Goal: Task Accomplishment & Management: Manage account settings

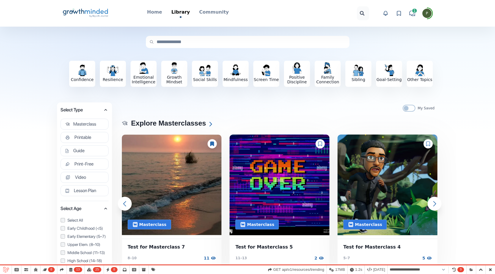
click at [208, 143] on div at bounding box center [212, 143] width 9 height 9
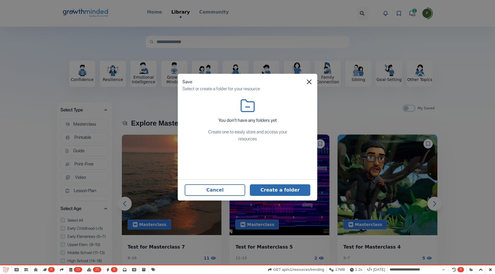
select select "**********"
click at [289, 194] on button "Create a folder" at bounding box center [280, 191] width 61 height 12
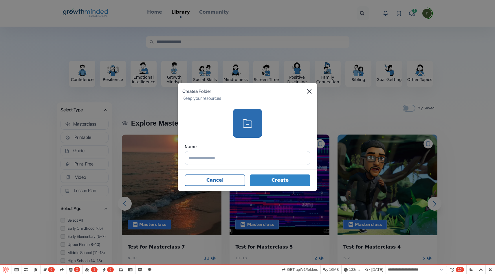
click at [254, 157] on input "text" at bounding box center [248, 158] width 126 height 14
type input "***"
click at [282, 178] on button "Create" at bounding box center [280, 181] width 61 height 12
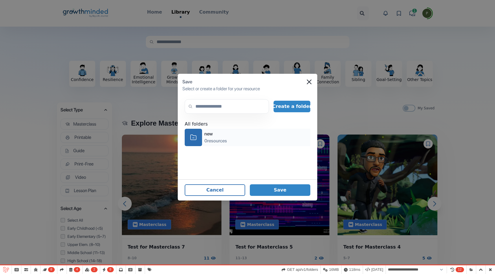
click at [206, 140] on div "0 resources" at bounding box center [216, 141] width 23 height 7
click at [295, 188] on button "Save" at bounding box center [280, 191] width 61 height 12
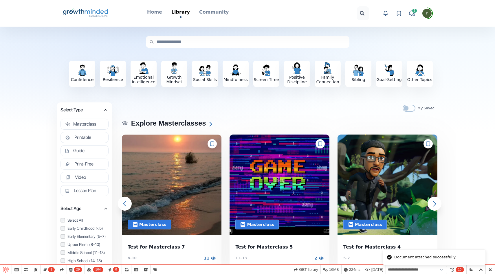
click at [211, 142] on icon at bounding box center [212, 144] width 4 height 5
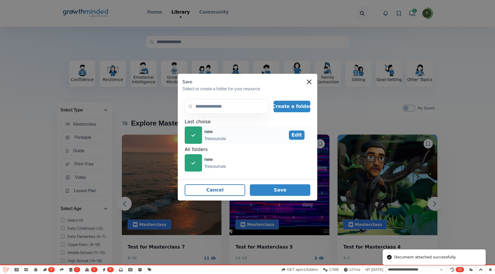
click at [199, 136] on div "icon-check" at bounding box center [193, 135] width 17 height 17
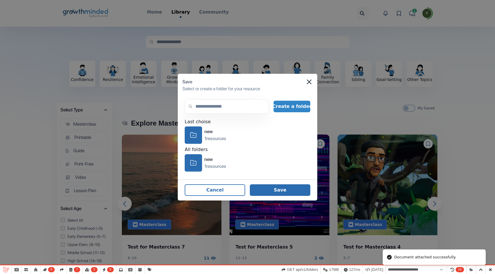
click at [285, 194] on button "Save" at bounding box center [280, 191] width 61 height 12
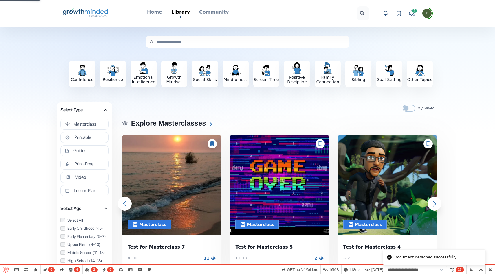
click at [210, 140] on div at bounding box center [212, 143] width 9 height 9
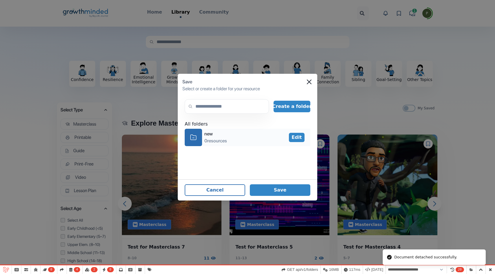
click at [209, 139] on div "0 resources" at bounding box center [216, 141] width 23 height 7
click at [285, 188] on button "Save" at bounding box center [280, 191] width 61 height 12
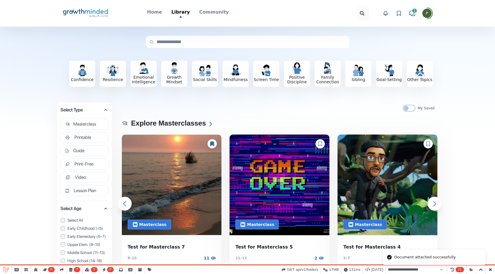
click at [212, 142] on icon at bounding box center [212, 144] width 4 height 5
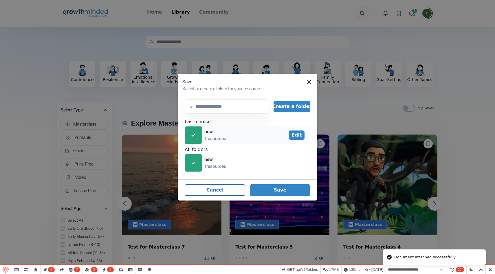
click at [207, 138] on div "1 resources" at bounding box center [216, 138] width 22 height 7
click at [292, 183] on footer "Cancel Save" at bounding box center [248, 190] width 140 height 21
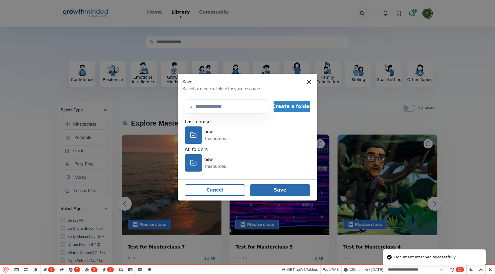
click at [292, 186] on button "Save" at bounding box center [280, 191] width 61 height 12
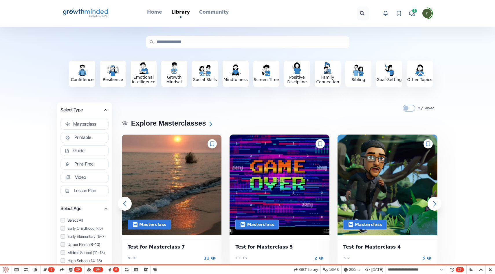
click at [212, 144] on icon at bounding box center [212, 144] width 4 height 5
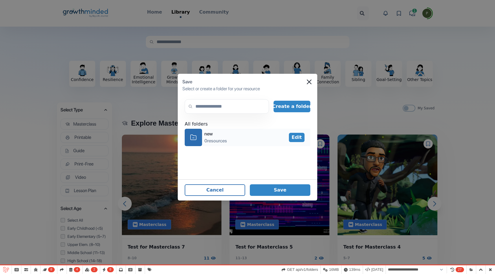
click at [229, 141] on div "icon-folder new 0 resources Edit" at bounding box center [248, 137] width 126 height 17
click at [279, 186] on button "Save" at bounding box center [280, 191] width 61 height 12
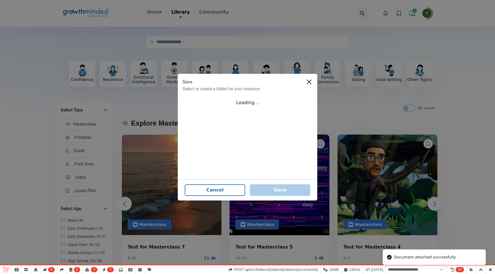
select select "**********"
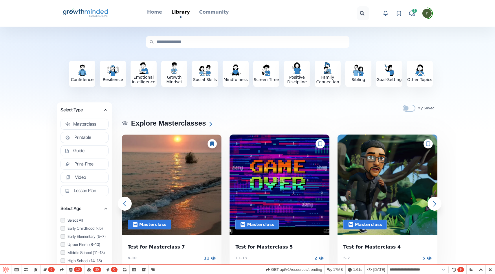
click at [320, 145] on icon at bounding box center [320, 144] width 4 height 5
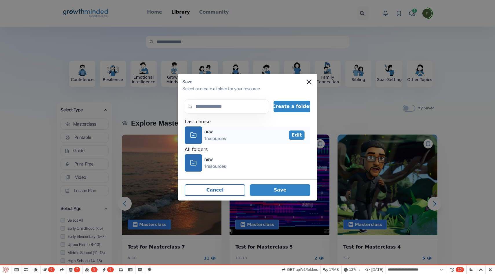
click at [208, 132] on div "new" at bounding box center [216, 131] width 22 height 7
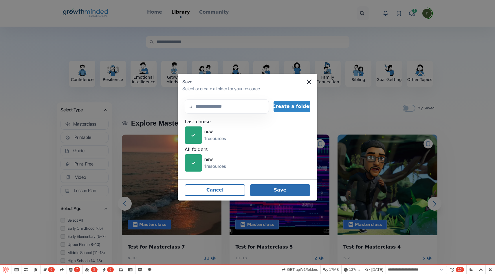
click at [291, 190] on button "Save" at bounding box center [280, 191] width 61 height 12
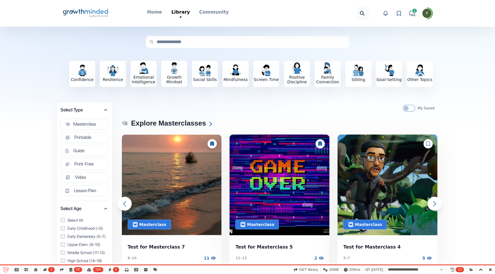
click at [398, 14] on icon at bounding box center [399, 13] width 6 height 6
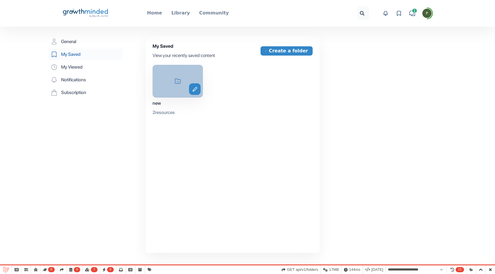
click at [168, 86] on div "icon-folder edit" at bounding box center [178, 81] width 50 height 33
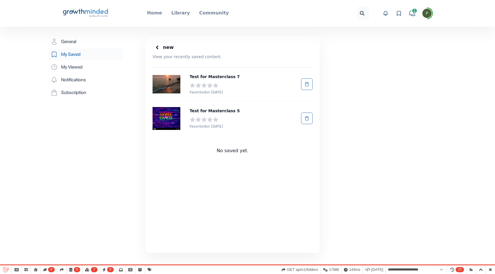
click at [159, 48] on icon at bounding box center [157, 48] width 6 height 6
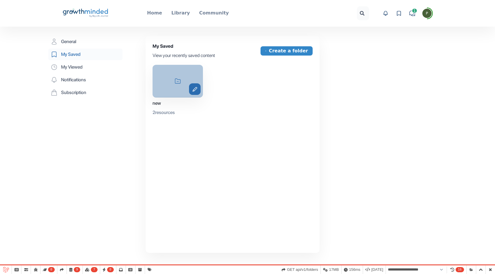
click at [194, 87] on icon "edit" at bounding box center [195, 89] width 12 height 5
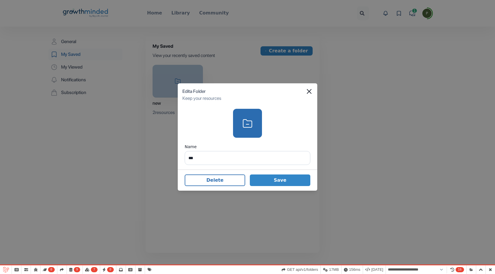
click at [206, 187] on footer "Delete Save" at bounding box center [248, 180] width 140 height 21
click at [210, 181] on button "Delete" at bounding box center [215, 181] width 61 height 12
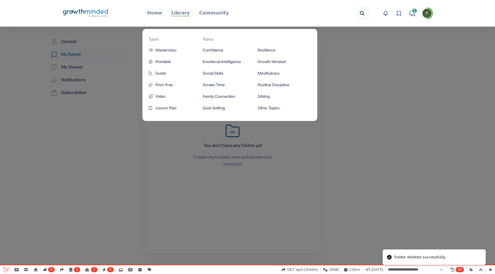
click at [179, 12] on p "Library" at bounding box center [181, 13] width 19 height 7
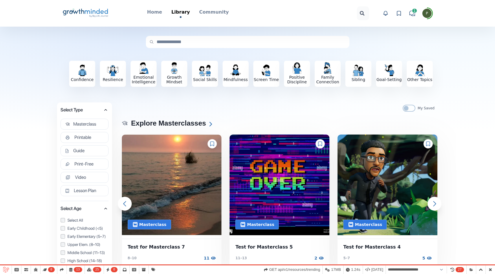
click at [208, 142] on div at bounding box center [212, 143] width 9 height 9
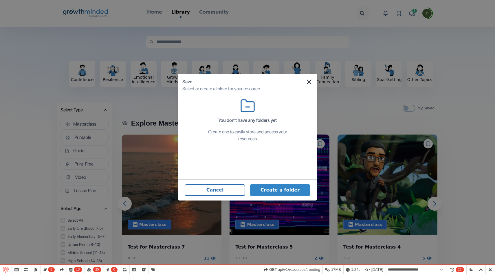
select select "**********"
click at [292, 193] on button "Create a folder" at bounding box center [280, 191] width 61 height 12
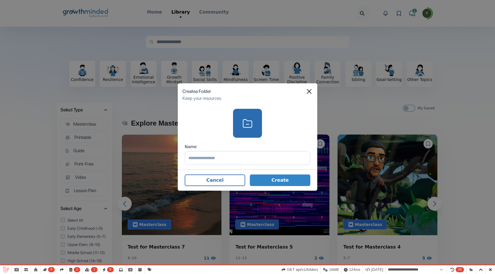
click at [245, 159] on input "text" at bounding box center [248, 158] width 126 height 14
type input "*"
type input "***"
click at [295, 181] on button "Create" at bounding box center [280, 181] width 61 height 12
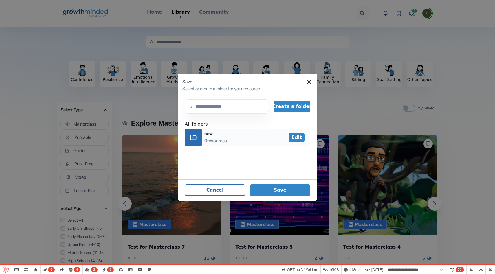
click at [226, 131] on div "new" at bounding box center [216, 134] width 23 height 7
click at [286, 196] on footer "Cancel Save" at bounding box center [248, 190] width 140 height 21
click at [285, 190] on button "Save" at bounding box center [280, 191] width 61 height 12
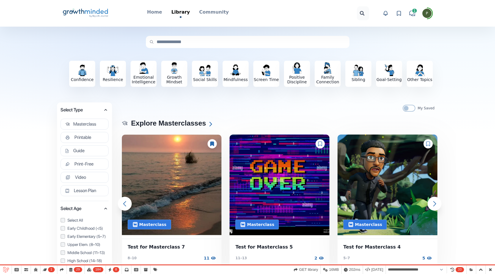
click at [425, 16] on span "P" at bounding box center [427, 13] width 9 height 9
drag, startPoint x: 426, startPoint y: 27, endPoint x: 381, endPoint y: 27, distance: 44.3
click at [381, 27] on div "r2fdn@powerscrews.com" at bounding box center [406, 30] width 56 height 14
copy div "r2fdn@powerscrews.com"
click at [398, 57] on button "Logout" at bounding box center [406, 62] width 56 height 10
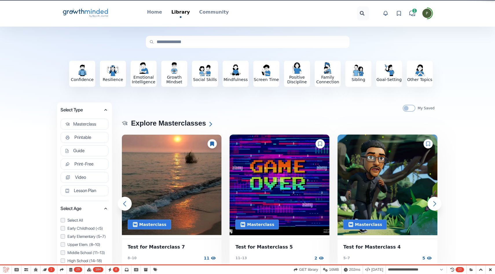
select select "**********"
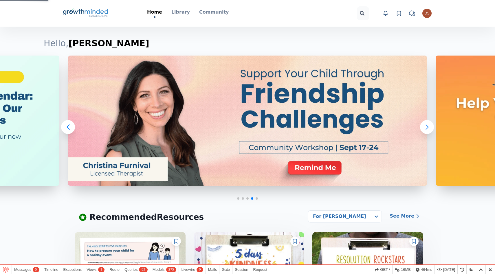
click at [398, 16] on link "View favorites" at bounding box center [399, 13] width 9 height 9
click at [401, 13] on icon at bounding box center [399, 13] width 6 height 6
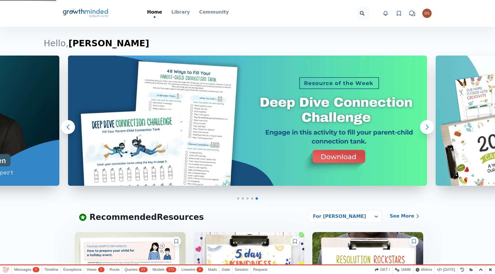
click at [398, 12] on icon at bounding box center [399, 13] width 6 height 6
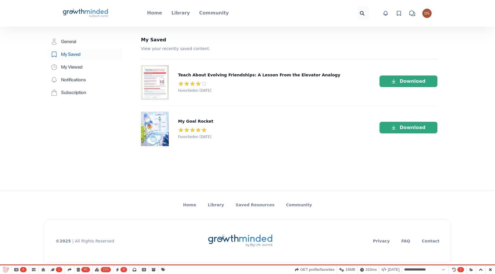
click at [161, 76] on img at bounding box center [155, 82] width 28 height 35
click at [98, 13] on icon at bounding box center [96, 11] width 23 height 5
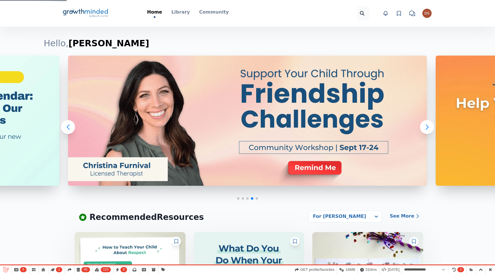
click at [427, 14] on div "DS" at bounding box center [427, 14] width 5 height 4
click at [405, 59] on button "Logout" at bounding box center [406, 62] width 56 height 10
select select "**********"
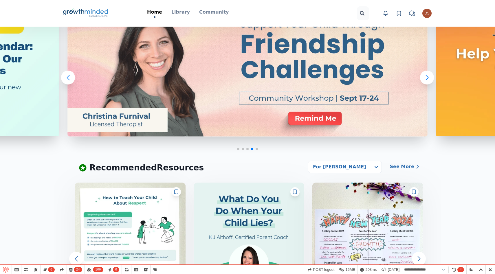
scroll to position [74, 0]
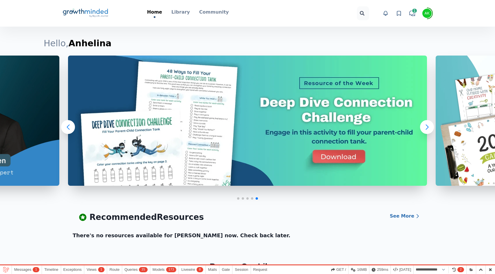
click at [398, 14] on icon at bounding box center [399, 13] width 6 height 6
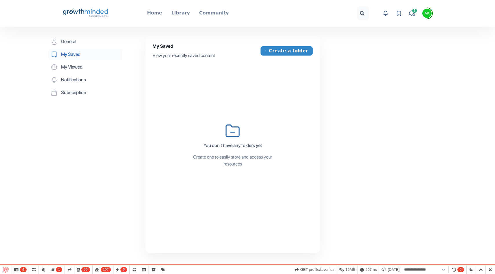
select select "**********"
click at [280, 50] on button "Create a folder" at bounding box center [287, 50] width 52 height 9
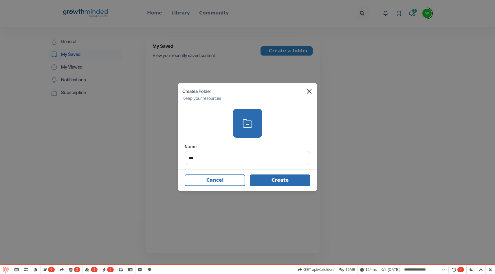
type input "***"
click at [288, 179] on button "Create" at bounding box center [280, 181] width 61 height 12
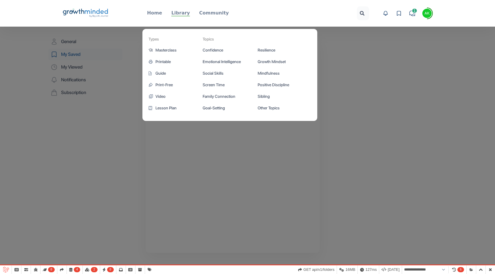
click at [177, 14] on p "Library" at bounding box center [181, 13] width 19 height 7
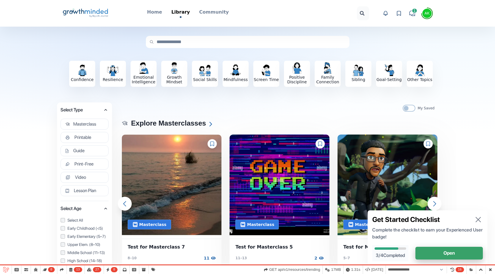
click at [477, 218] on icon "button" at bounding box center [478, 220] width 5 height 5
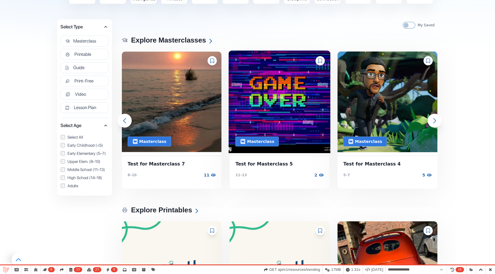
scroll to position [214, 0]
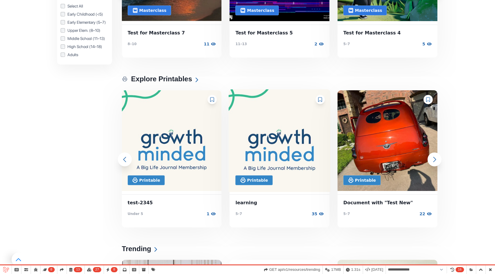
click at [316, 98] on img at bounding box center [280, 140] width 102 height 103
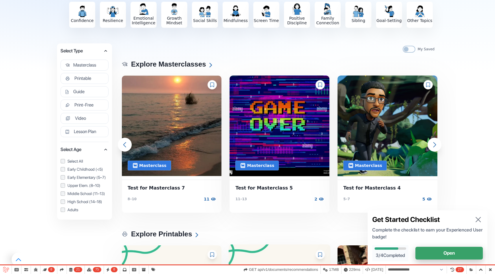
scroll to position [214, 0]
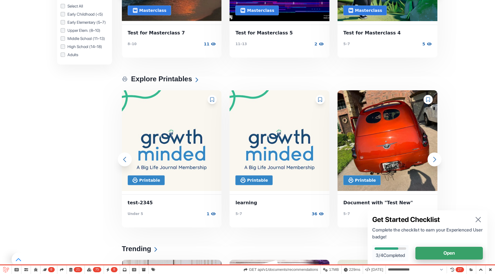
click at [479, 216] on icon "button" at bounding box center [478, 219] width 9 height 9
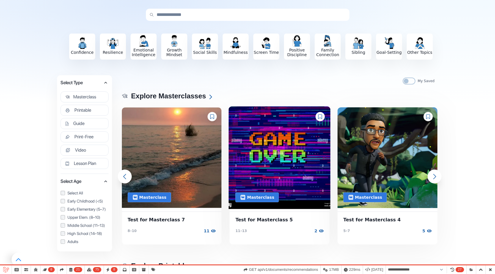
scroll to position [263, 0]
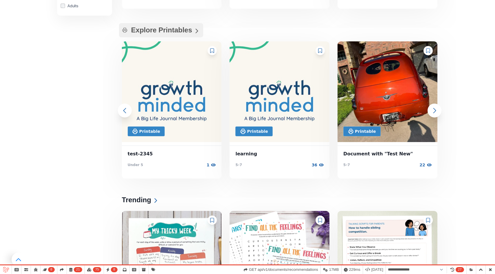
click at [196, 31] on icon at bounding box center [197, 31] width 3 height 5
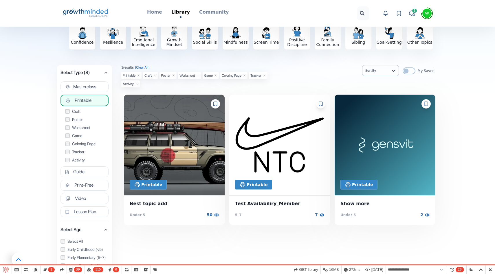
scroll to position [37, 0]
click at [215, 104] on icon at bounding box center [216, 104] width 4 height 5
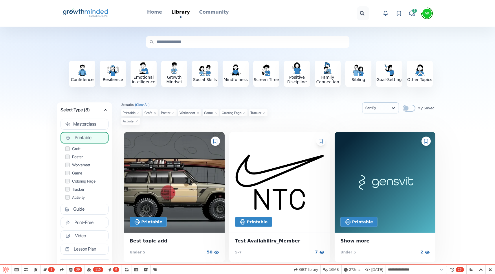
scroll to position [0, 0]
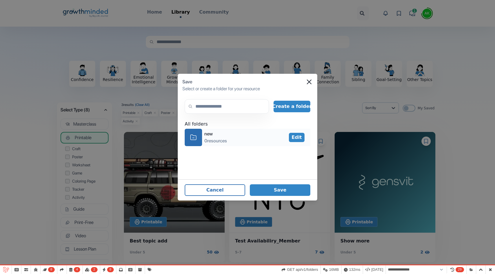
click at [196, 135] on icon "icon-folder" at bounding box center [193, 137] width 6 height 9
click at [294, 192] on button "Save" at bounding box center [280, 191] width 61 height 12
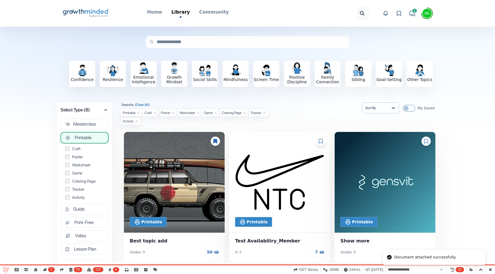
click at [322, 141] on icon at bounding box center [321, 141] width 4 height 5
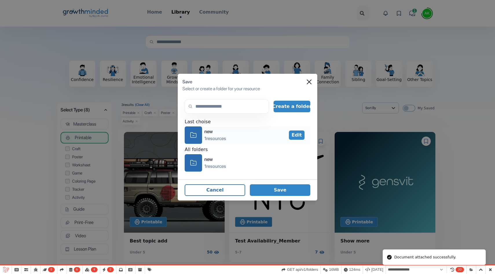
click at [234, 139] on div "icon-folder new 1 resources Edit" at bounding box center [248, 135] width 126 height 17
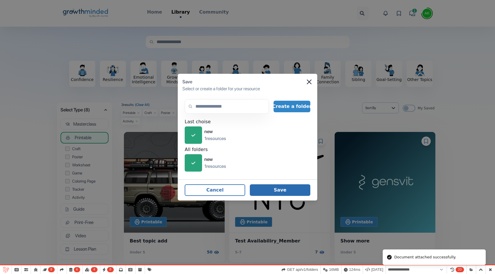
click at [274, 189] on button "Save" at bounding box center [280, 191] width 61 height 12
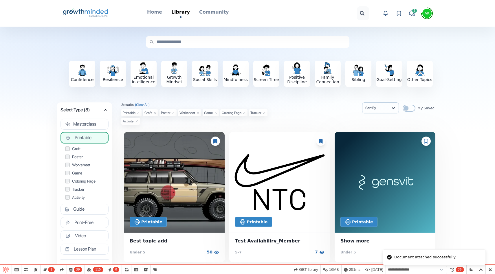
click at [285, 176] on img at bounding box center [280, 182] width 103 height 103
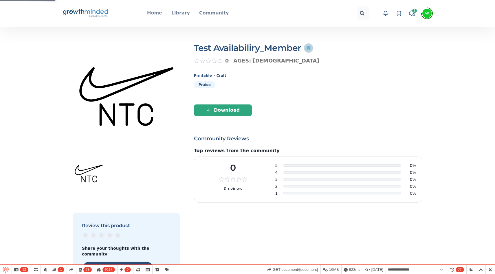
click at [311, 48] on circle at bounding box center [308, 47] width 9 height 9
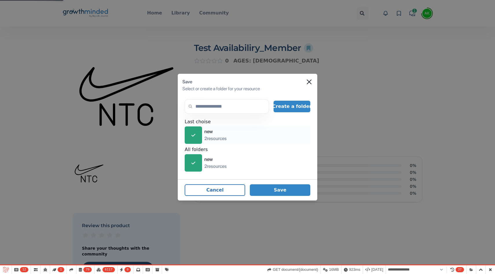
click at [203, 132] on div "icon-check new 2 resources" at bounding box center [206, 135] width 42 height 17
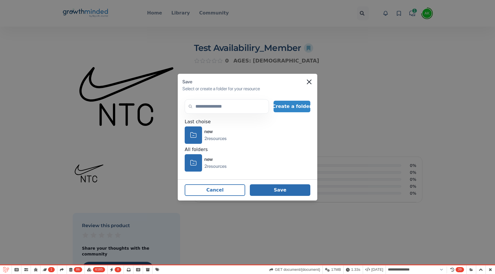
click at [287, 190] on button "Save" at bounding box center [280, 191] width 61 height 12
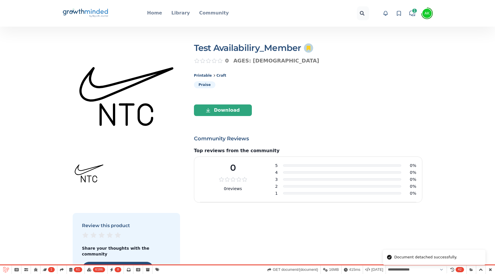
click at [307, 51] on circle at bounding box center [308, 47] width 9 height 9
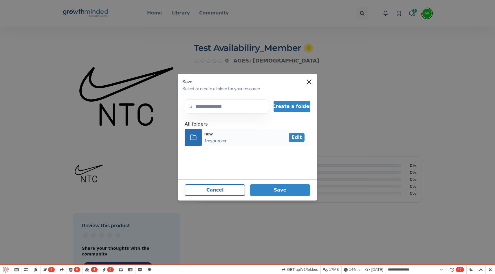
click at [194, 137] on icon "icon-folder" at bounding box center [193, 137] width 6 height 9
click at [286, 189] on button "Save" at bounding box center [280, 191] width 61 height 12
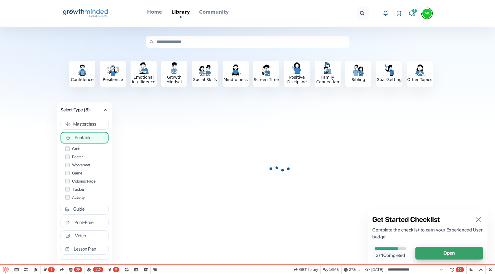
click at [478, 220] on icon "button" at bounding box center [478, 220] width 5 height 5
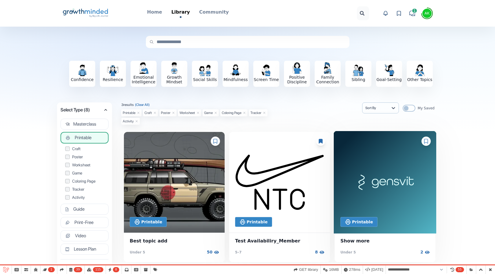
click at [374, 185] on img at bounding box center [385, 182] width 103 height 103
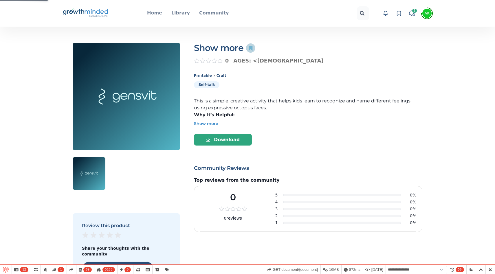
click at [249, 48] on icon at bounding box center [251, 48] width 4 height 5
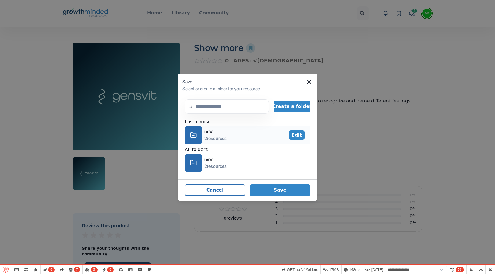
click at [201, 136] on div "icon-folder" at bounding box center [193, 135] width 17 height 17
click at [289, 181] on footer "Cancel Save" at bounding box center [248, 190] width 140 height 21
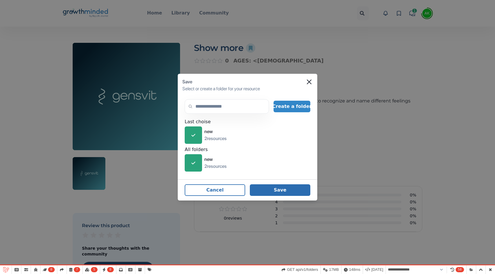
click at [287, 193] on button "Save" at bounding box center [280, 191] width 61 height 12
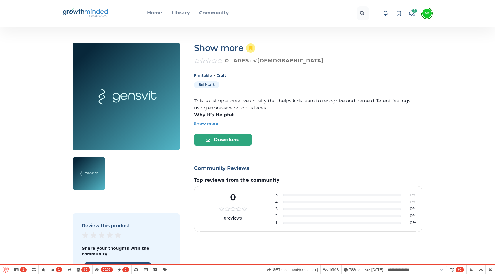
click at [90, 13] on icon "Big Life Journal GrowthMinded Logo .cls-1{fill:#1b4c76}.cls-2{fill:#294e79}.cls…" at bounding box center [85, 13] width 47 height 14
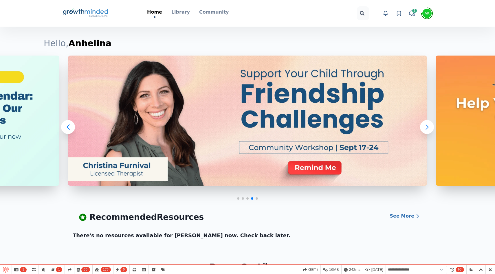
click at [430, 8] on div "Open user menu AK" at bounding box center [428, 14] width 12 height 12
click at [430, 12] on span "AK" at bounding box center [427, 13] width 9 height 9
click at [407, 57] on button "Logout" at bounding box center [406, 62] width 56 height 10
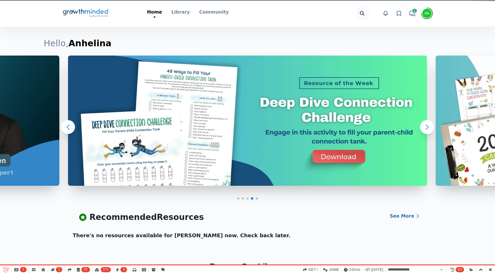
select select "**********"
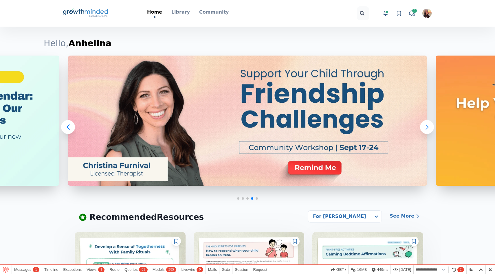
click at [399, 15] on icon at bounding box center [399, 13] width 6 height 6
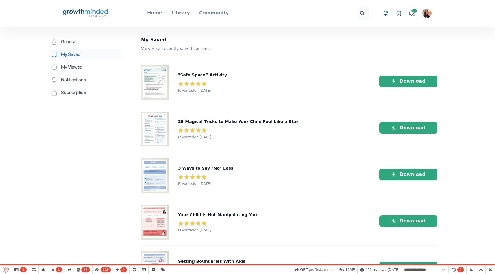
click at [425, 15] on img "button" at bounding box center [427, 13] width 9 height 9
click at [404, 62] on button "Logout" at bounding box center [406, 67] width 56 height 10
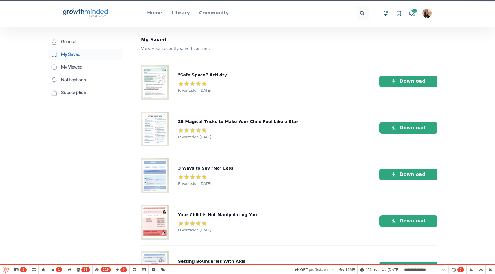
select select "**********"
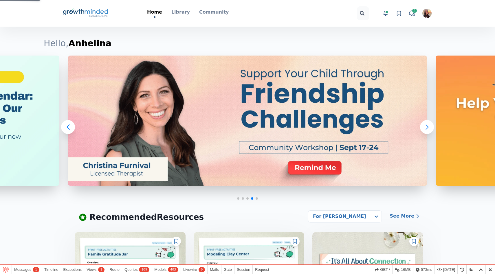
select select "**********"
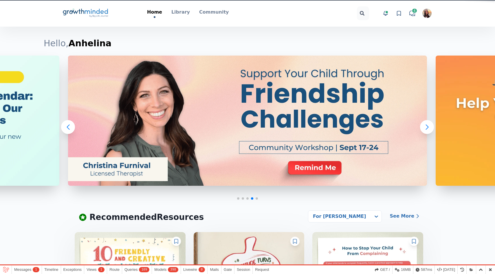
click at [428, 15] on img "button" at bounding box center [427, 13] width 9 height 9
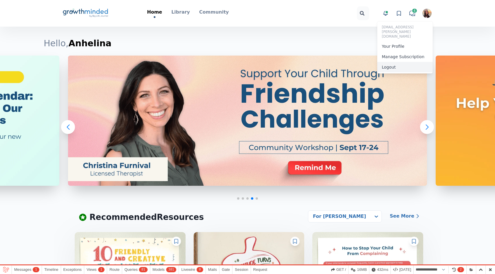
click at [404, 62] on button "Logout" at bounding box center [406, 67] width 56 height 10
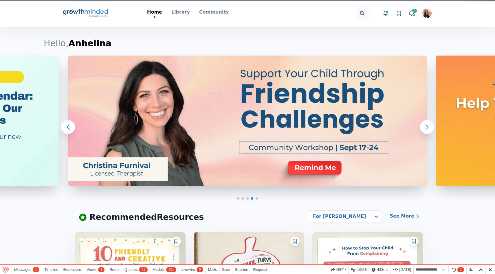
select select "**********"
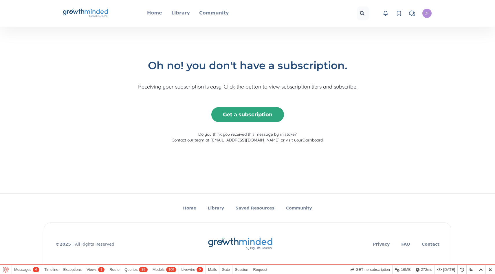
click at [436, 12] on div "Big Life Journal GrowthMinded Logo .cls-1{fill:#1b4c76}.cls-2{fill:#294e79}.cls…" at bounding box center [248, 13] width 408 height 27
click at [425, 12] on div "DF" at bounding box center [427, 14] width 5 height 4
click at [397, 61] on button "Logout" at bounding box center [406, 62] width 56 height 10
select select "**********"
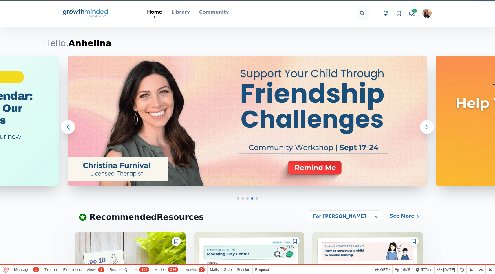
select select "**********"
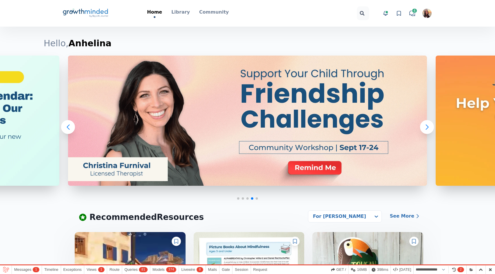
click at [425, 12] on img "button" at bounding box center [427, 13] width 9 height 9
click at [408, 62] on button "Logout" at bounding box center [406, 67] width 56 height 10
select select "**********"
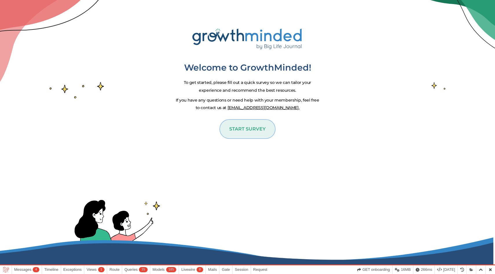
click at [265, 127] on button "START SURVEY" at bounding box center [247, 129] width 55 height 19
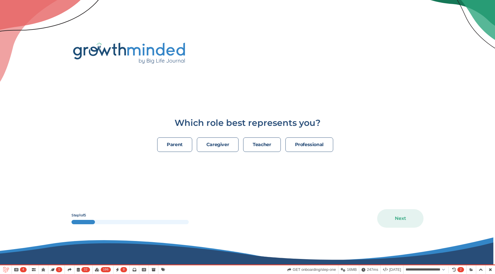
click at [300, 131] on div "Which role best represents you? parent caregiver teacher professional Step 1 of…" at bounding box center [248, 137] width 352 height 39
click at [306, 142] on p "professional" at bounding box center [309, 144] width 29 height 7
click at [409, 216] on button "Next" at bounding box center [401, 218] width 46 height 19
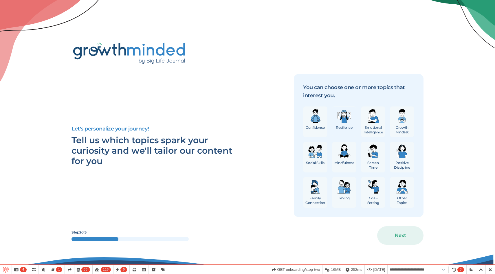
click at [344, 120] on img "button" at bounding box center [345, 116] width 14 height 14
click at [402, 230] on button "Next" at bounding box center [401, 236] width 46 height 19
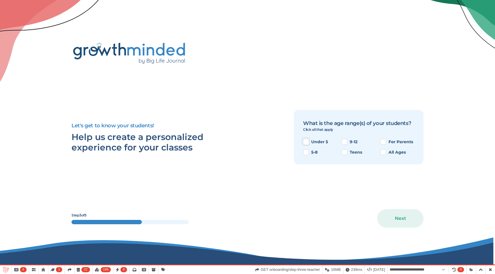
click at [308, 141] on button "Under 5" at bounding box center [306, 142] width 6 height 6
click at [401, 221] on button "Next" at bounding box center [401, 218] width 46 height 19
select select "**********"
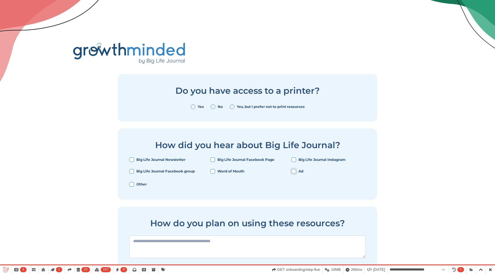
click at [295, 171] on button "Ad" at bounding box center [294, 171] width 5 height 5
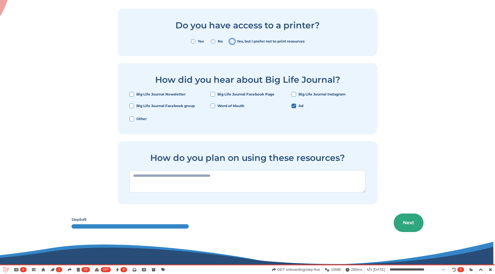
scroll to position [70, 0]
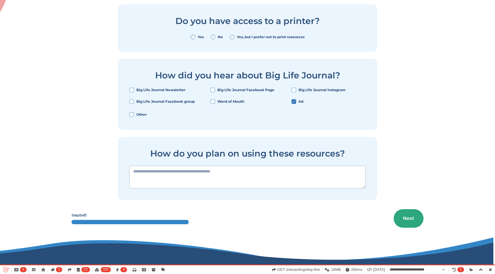
click at [333, 175] on textarea at bounding box center [248, 177] width 236 height 23
type textarea "*"
click at [415, 221] on button "Next" at bounding box center [409, 218] width 30 height 19
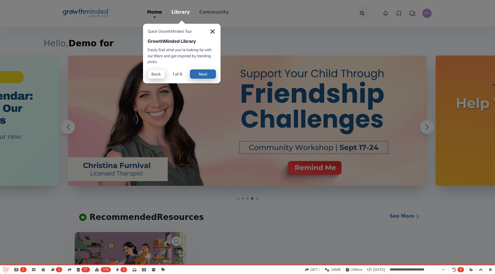
click at [212, 32] on span "×" at bounding box center [212, 31] width 7 height 14
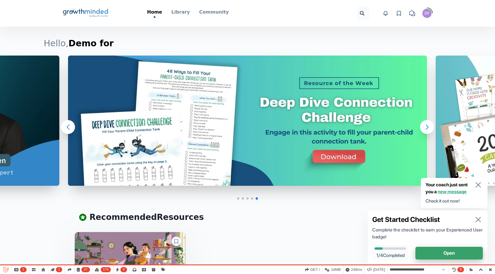
click at [94, 9] on icon "Big Life Journal GrowthMinded Logo .cls-1{fill:#1b4c76}.cls-2{fill:#294e79}.cls…" at bounding box center [85, 13] width 47 height 14
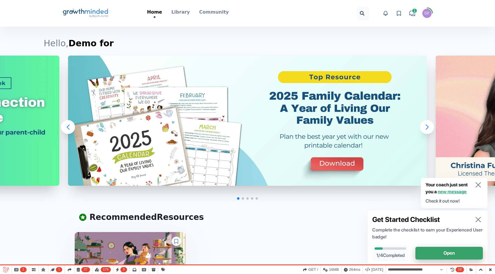
click at [276, 45] on h1 "Hello, Demo for" at bounding box center [248, 43] width 408 height 10
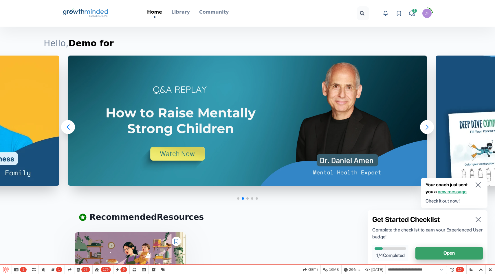
click at [400, 16] on icon at bounding box center [399, 13] width 6 height 6
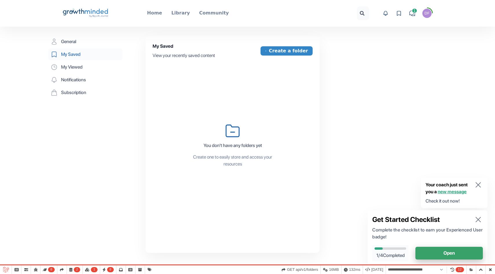
click at [90, 14] on icon "Big Life Journal GrowthMinded Logo .cls-1{fill:#1b4c76}.cls-2{fill:#294e79}.cls…" at bounding box center [85, 13] width 47 height 14
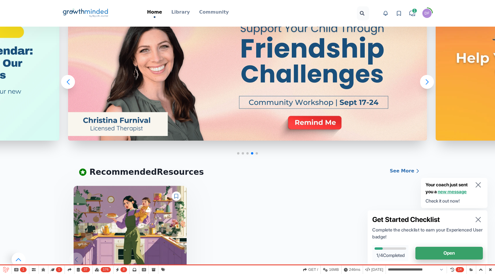
scroll to position [34, 0]
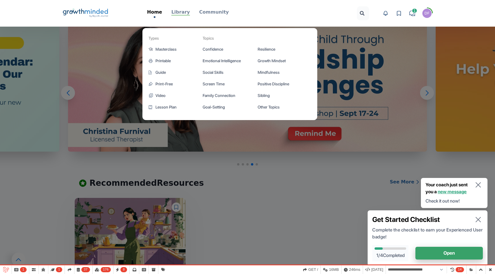
click at [181, 14] on p "Library" at bounding box center [181, 12] width 19 height 7
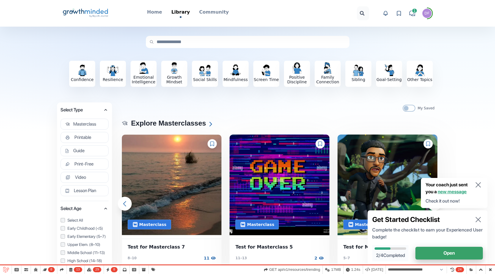
click at [320, 146] on div at bounding box center [320, 143] width 9 height 9
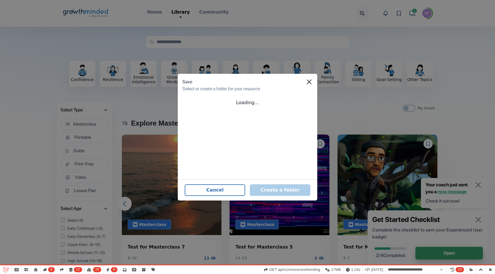
select select "**********"
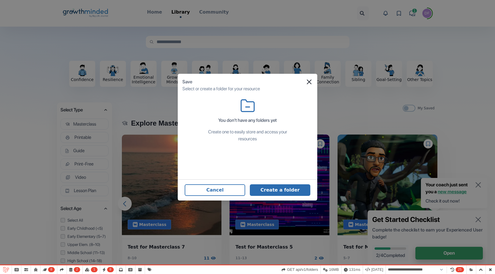
click at [285, 190] on button "Create a folder" at bounding box center [280, 191] width 61 height 12
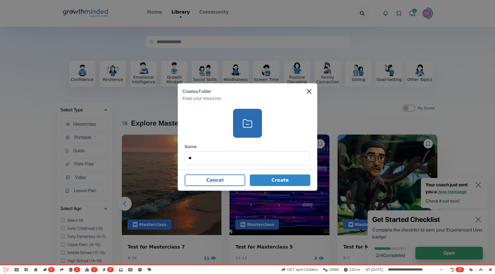
type input "*"
type input "******"
click at [297, 179] on button "Create" at bounding box center [280, 181] width 61 height 12
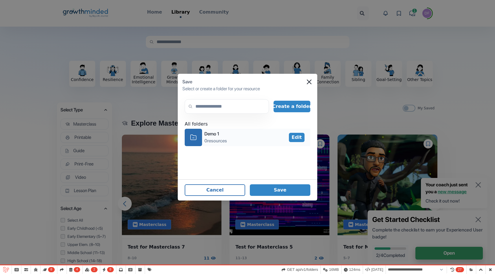
click at [196, 138] on icon "icon-folder" at bounding box center [193, 137] width 6 height 9
click at [282, 192] on button "Save" at bounding box center [280, 191] width 61 height 12
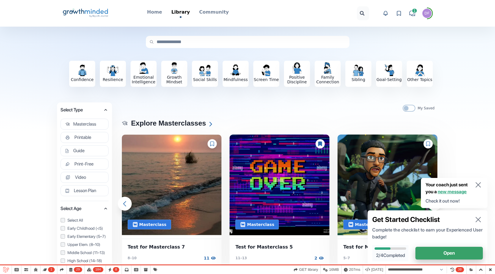
click at [428, 145] on icon at bounding box center [429, 144] width 4 height 5
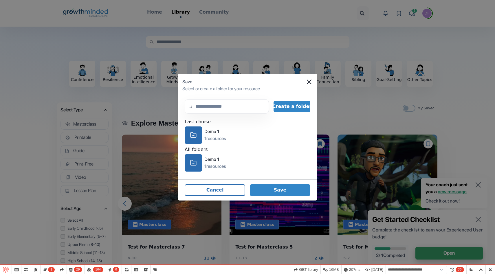
select select "**********"
click at [290, 109] on button "Create a folder" at bounding box center [292, 107] width 37 height 12
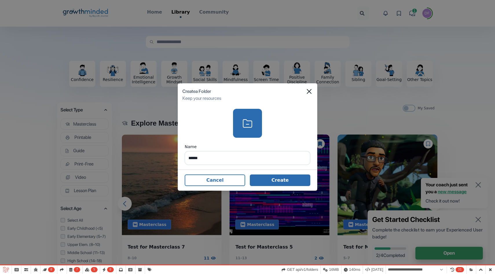
type input "******"
click at [274, 181] on button "Create" at bounding box center [280, 181] width 61 height 12
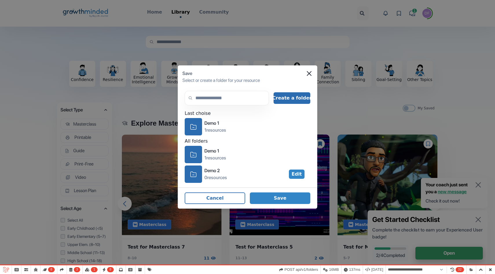
select select "**********"
click at [295, 102] on button "Create a folder" at bounding box center [292, 98] width 37 height 12
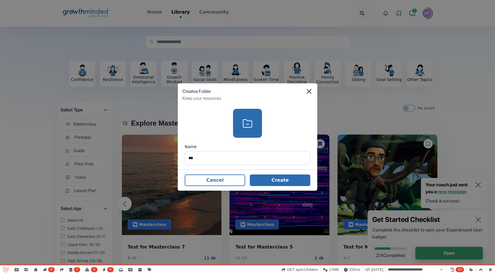
type input "***"
click at [289, 178] on button "Create" at bounding box center [280, 181] width 61 height 12
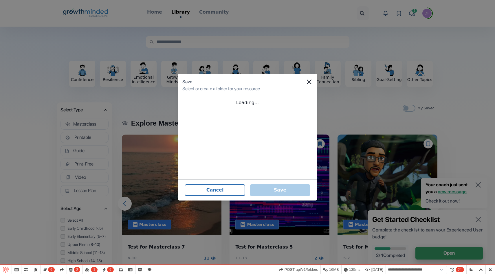
select select "**********"
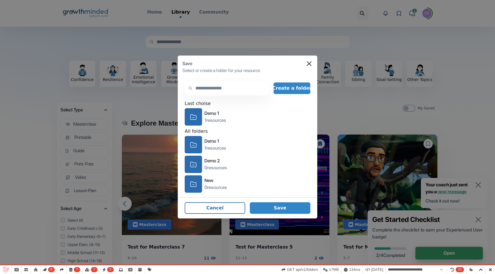
click at [223, 88] on input "text" at bounding box center [227, 88] width 84 height 14
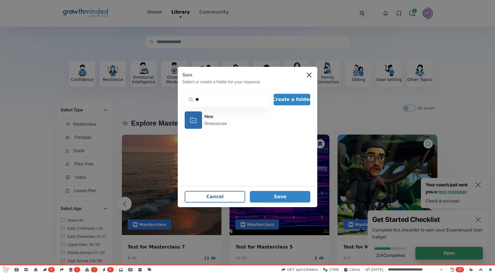
type input "*"
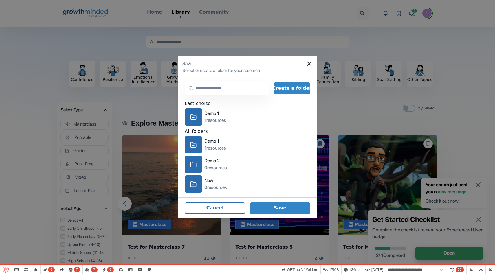
type input "*"
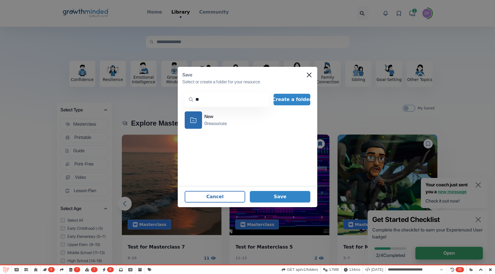
type input "*"
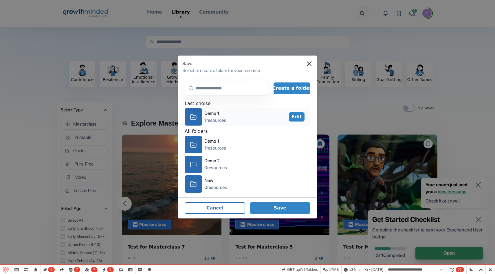
click at [198, 118] on div "icon-folder" at bounding box center [193, 116] width 17 height 17
click at [198, 169] on div "icon-folder" at bounding box center [193, 164] width 17 height 17
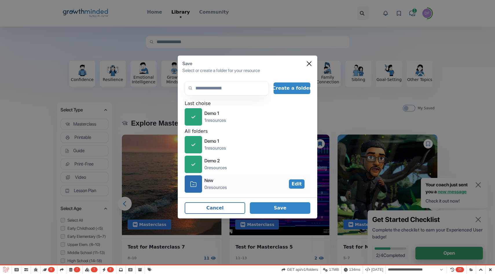
click at [199, 185] on div "icon-folder" at bounding box center [193, 184] width 17 height 17
click at [288, 207] on button "Save" at bounding box center [280, 209] width 61 height 12
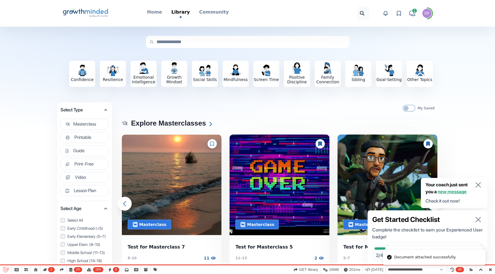
click at [478, 220] on icon "button" at bounding box center [478, 220] width 5 height 5
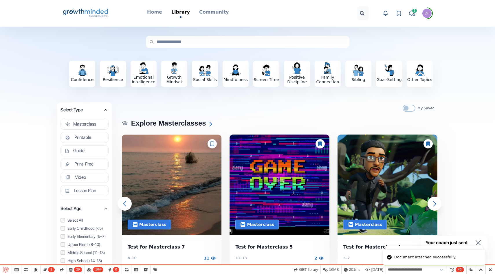
click at [479, 243] on icon "button" at bounding box center [478, 243] width 5 height 5
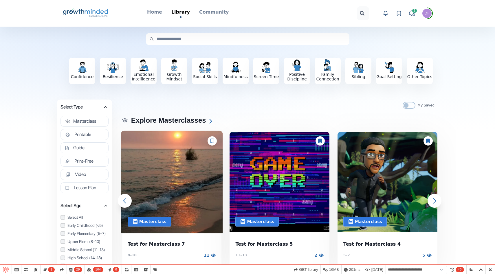
scroll to position [3, 0]
click at [180, 163] on img at bounding box center [172, 182] width 102 height 103
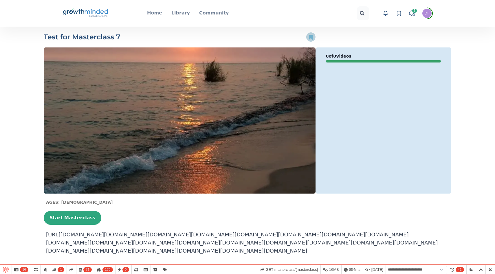
click at [310, 37] on icon at bounding box center [311, 37] width 4 height 5
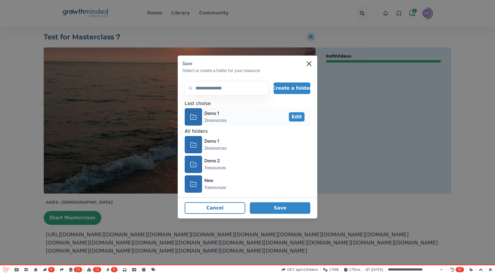
click at [192, 115] on icon "icon-folder" at bounding box center [193, 117] width 6 height 9
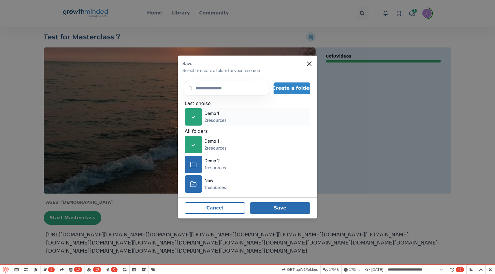
click at [287, 211] on button "Save" at bounding box center [280, 209] width 61 height 12
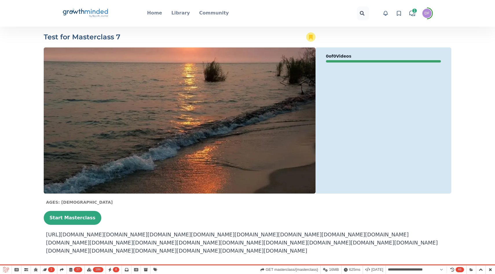
click at [401, 13] on icon at bounding box center [399, 13] width 6 height 6
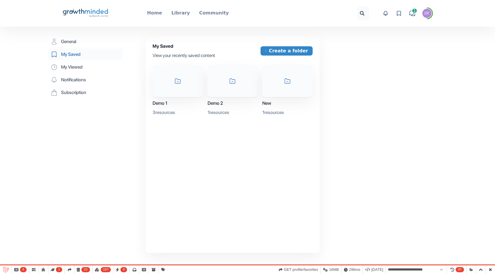
select select "**********"
click at [302, 48] on button "Create a folder" at bounding box center [287, 50] width 52 height 9
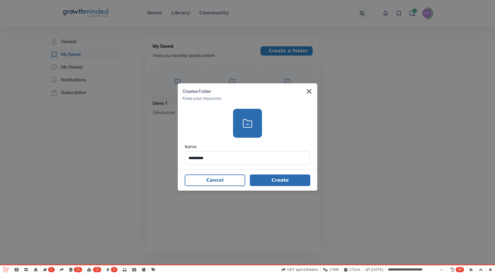
type input "**********"
click at [265, 179] on button "Create" at bounding box center [280, 181] width 61 height 12
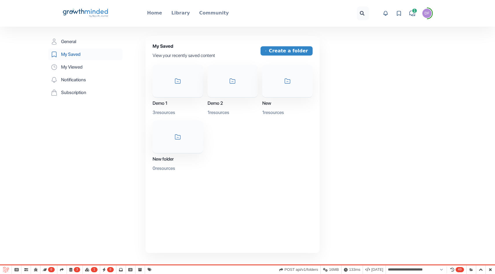
select select "**********"
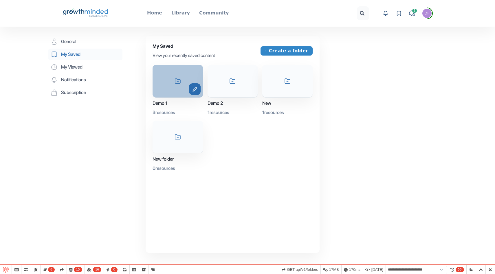
click at [194, 91] on icon "edit" at bounding box center [195, 89] width 12 height 5
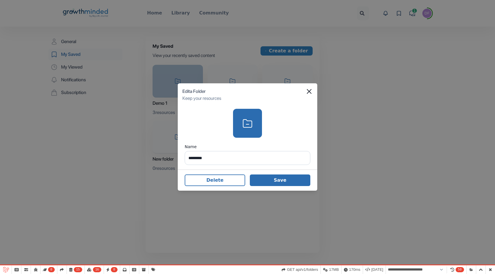
type input "*********"
click at [272, 183] on button "Save" at bounding box center [280, 181] width 61 height 12
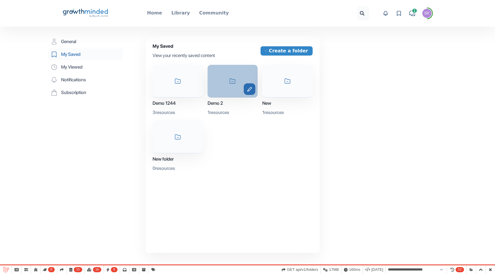
click at [253, 85] on button "edit" at bounding box center [250, 89] width 12 height 12
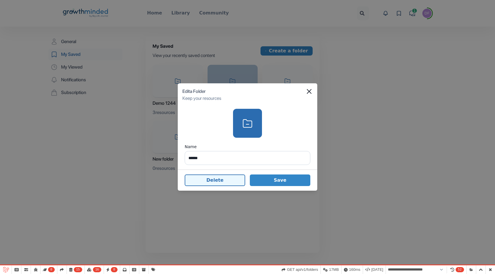
click at [217, 183] on button "Delete" at bounding box center [215, 181] width 61 height 12
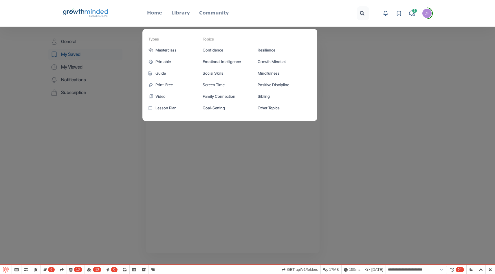
click at [178, 13] on p "Library" at bounding box center [181, 13] width 19 height 7
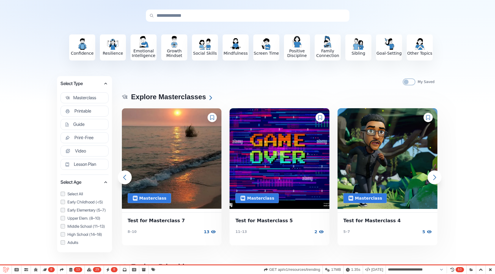
scroll to position [49, 0]
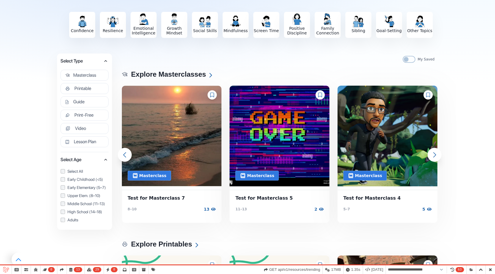
click at [183, 207] on div "8–10 13 views 13" at bounding box center [172, 213] width 88 height 13
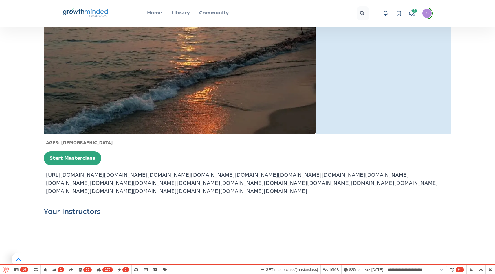
scroll to position [57, 0]
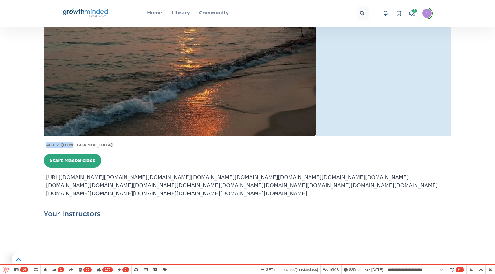
drag, startPoint x: 43, startPoint y: 145, endPoint x: 80, endPoint y: 145, distance: 37.1
click at [81, 145] on div "Ages: 8–10 Start Masterclass https://www.youtube.com/watch?v=YFmV_MRSD7Mhttps:/…" at bounding box center [247, 180] width 417 height 76
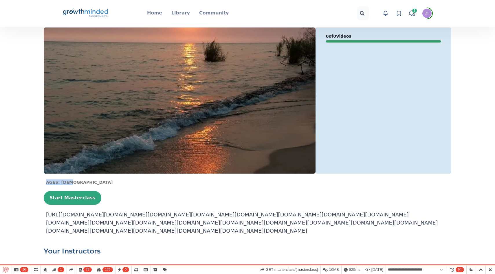
scroll to position [2, 0]
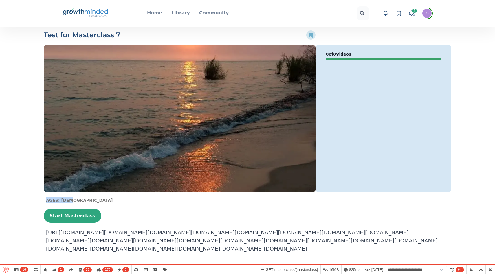
click at [399, 13] on icon at bounding box center [399, 13] width 6 height 6
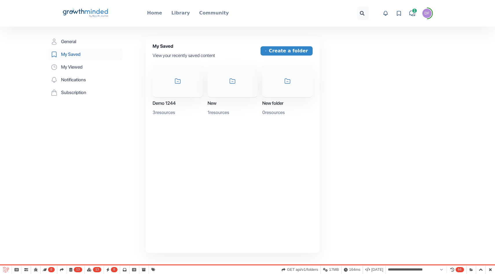
click at [427, 12] on div "DF" at bounding box center [427, 14] width 5 height 4
click at [408, 61] on button "Logout" at bounding box center [406, 62] width 56 height 10
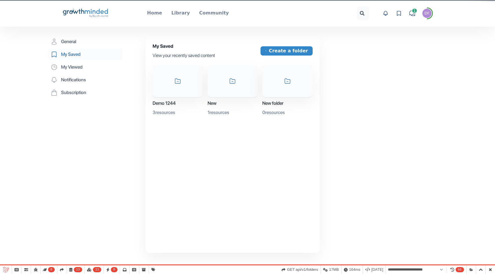
select select "**********"
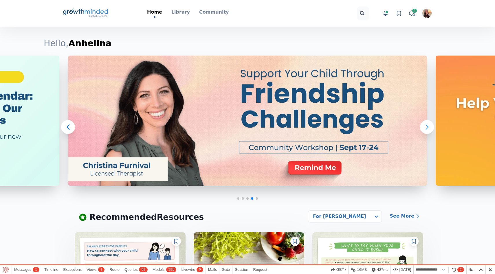
click at [399, 12] on icon at bounding box center [399, 13] width 6 height 6
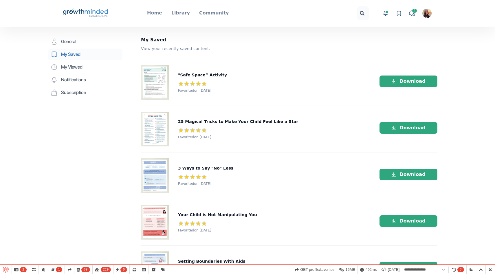
click at [75, 15] on icon "Big Life Journal GrowthMinded Logo .cls-1{fill:#1b4c76}.cls-2{fill:#294e79}.cls…" at bounding box center [85, 13] width 47 height 14
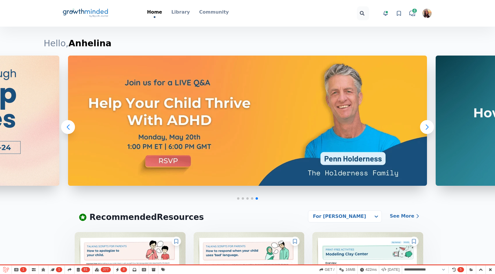
click at [425, 15] on img "button" at bounding box center [427, 13] width 9 height 9
click at [394, 62] on button "Logout" at bounding box center [406, 67] width 56 height 10
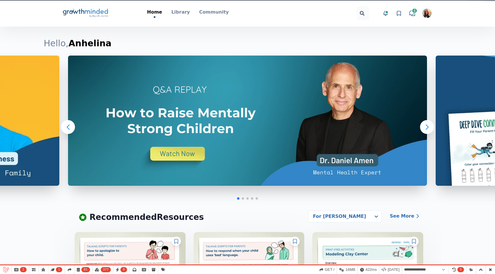
select select "**********"
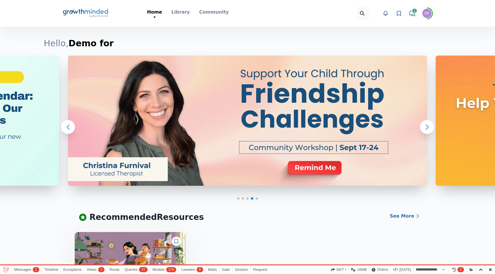
click at [400, 14] on icon at bounding box center [399, 13] width 6 height 6
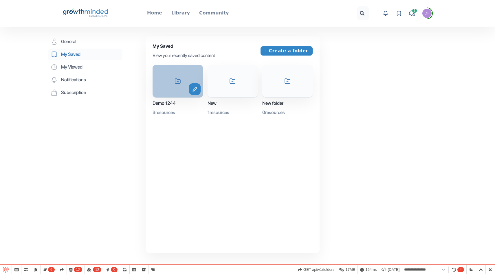
click at [175, 78] on div "icon-folder edit" at bounding box center [178, 81] width 50 height 33
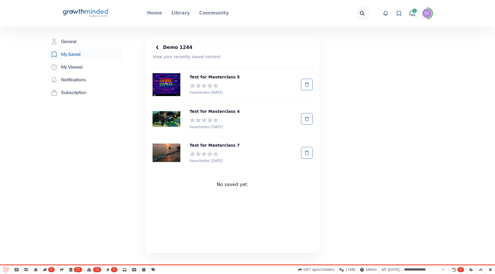
click at [155, 50] on div at bounding box center [157, 47] width 9 height 9
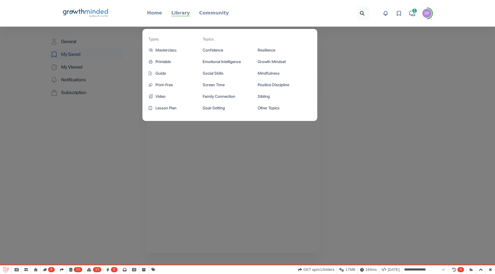
click at [186, 13] on p "Library" at bounding box center [181, 13] width 19 height 7
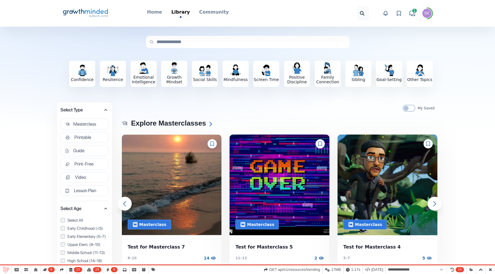
click at [213, 143] on icon at bounding box center [212, 144] width 4 height 5
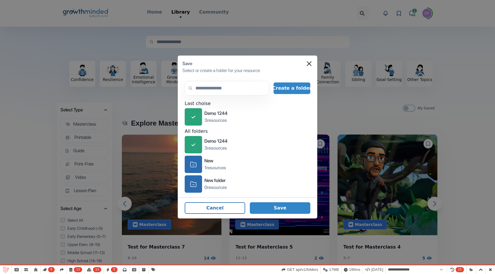
click at [307, 63] on div "Save" at bounding box center [248, 63] width 130 height 7
click at [308, 65] on icon "Close" at bounding box center [309, 63] width 5 height 5
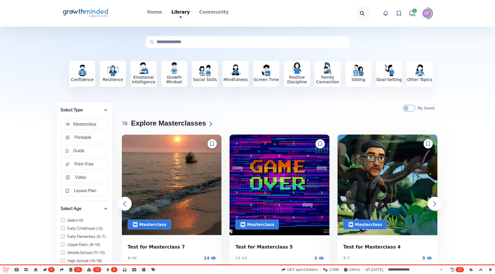
click at [320, 144] on icon at bounding box center [320, 144] width 4 height 5
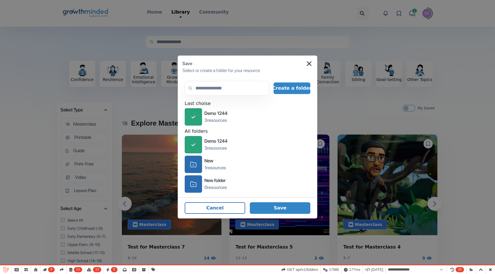
click at [309, 64] on icon "Close" at bounding box center [309, 63] width 5 height 5
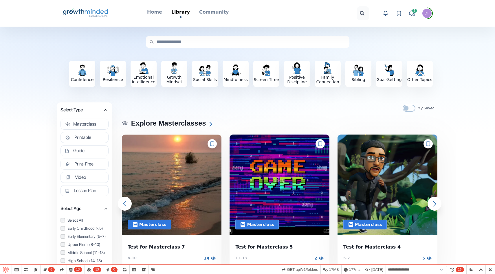
click at [427, 144] on icon at bounding box center [429, 144] width 4 height 5
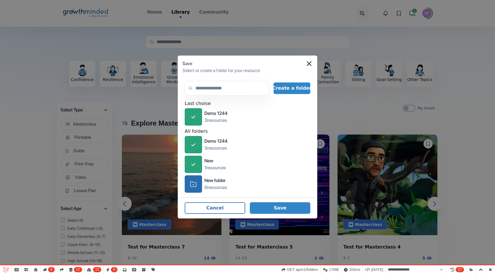
click at [309, 65] on icon "Close" at bounding box center [309, 63] width 5 height 5
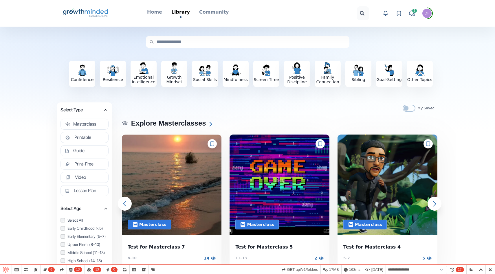
click at [94, 10] on icon "Big Life Journal GrowthMinded Logo .cls-1{fill:#1b4c76}.cls-2{fill:#294e79}.cls…" at bounding box center [85, 13] width 47 height 14
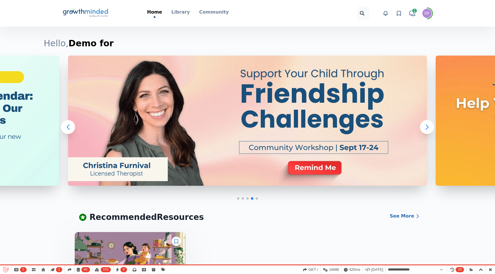
select select "**********"
